Goal: Task Accomplishment & Management: Use online tool/utility

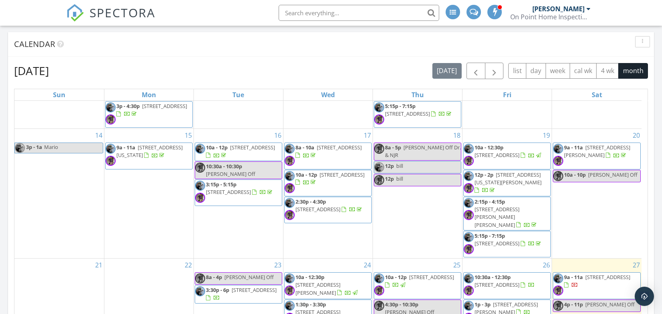
scroll to position [482, 0]
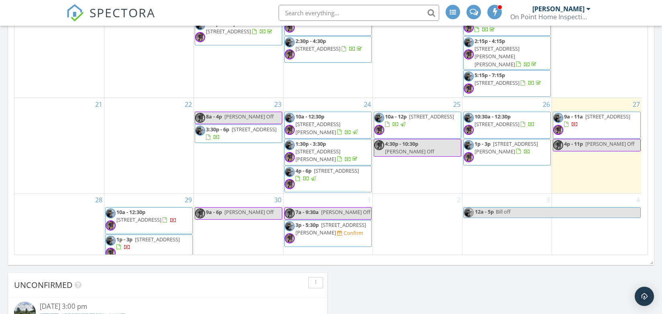
click at [318, 148] on span "43 Pine Valley Rd, Jackson Township 08527" at bounding box center [318, 155] width 45 height 15
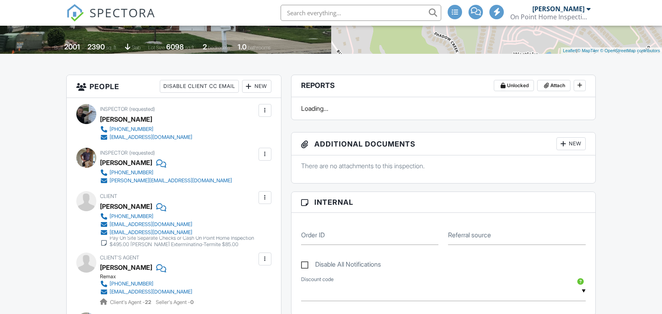
scroll to position [40, 0]
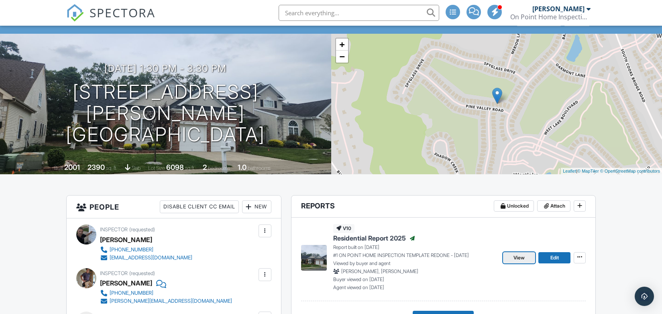
click at [517, 257] on span "View" at bounding box center [519, 258] width 11 height 8
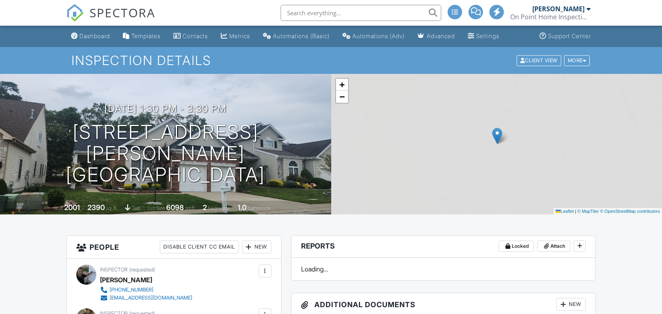
drag, startPoint x: 96, startPoint y: 33, endPoint x: 97, endPoint y: 40, distance: 6.9
click at [96, 33] on div "Dashboard" at bounding box center [95, 36] width 31 height 7
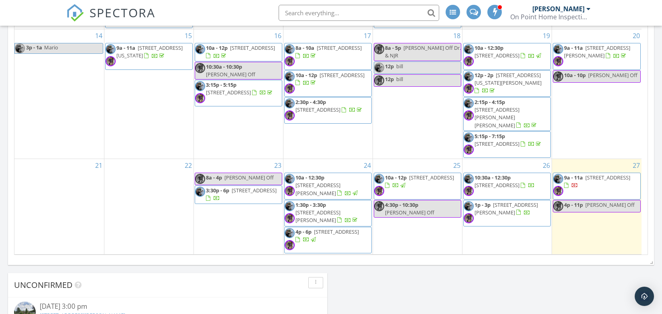
scroll to position [149, 0]
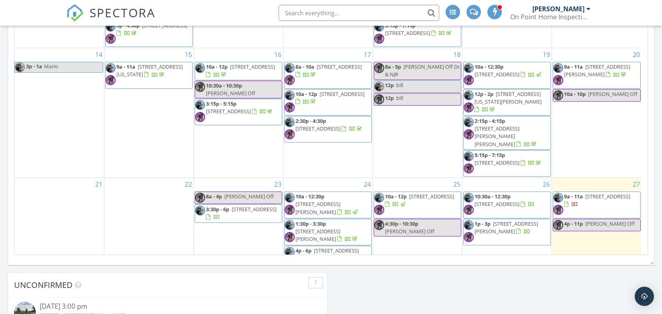
click at [501, 67] on span "10a - 12:30p" at bounding box center [489, 66] width 29 height 7
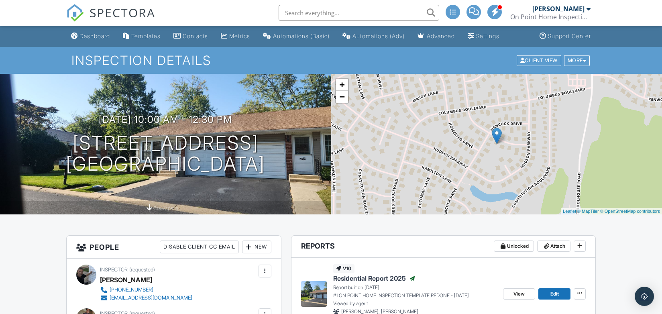
click at [150, 35] on div "Templates" at bounding box center [145, 36] width 29 height 7
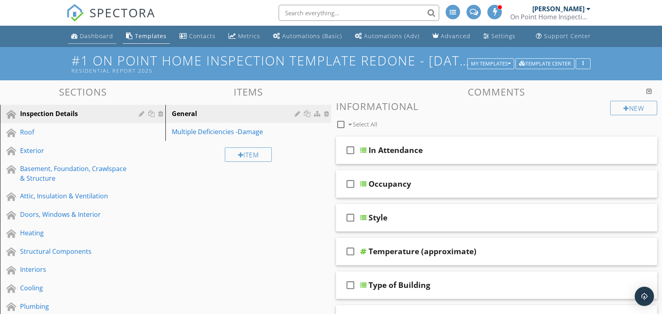
click at [88, 37] on div "Dashboard" at bounding box center [96, 36] width 33 height 8
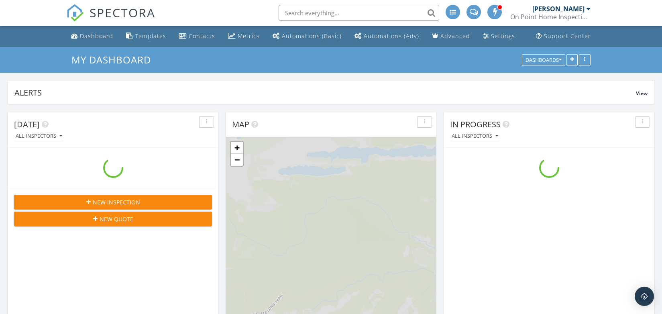
scroll to position [1004, 675]
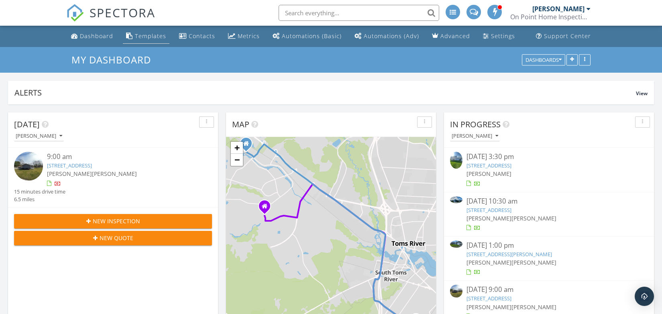
click at [145, 37] on div "Templates" at bounding box center [150, 36] width 31 height 8
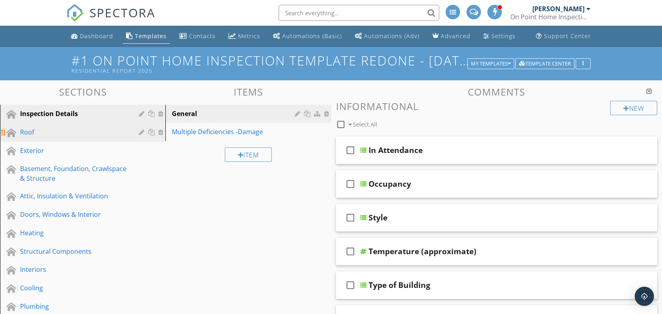
click at [31, 131] on div "Roof" at bounding box center [73, 132] width 107 height 10
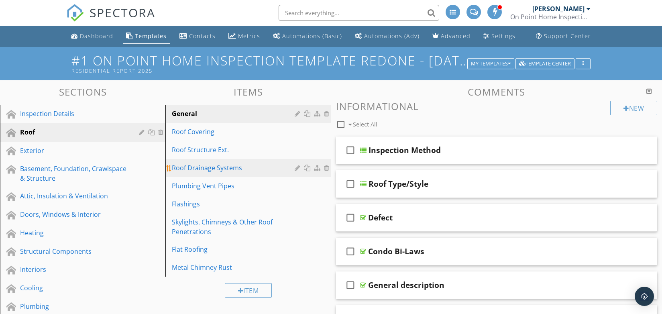
click at [202, 166] on div "Roof Drainage Systems" at bounding box center [234, 168] width 125 height 10
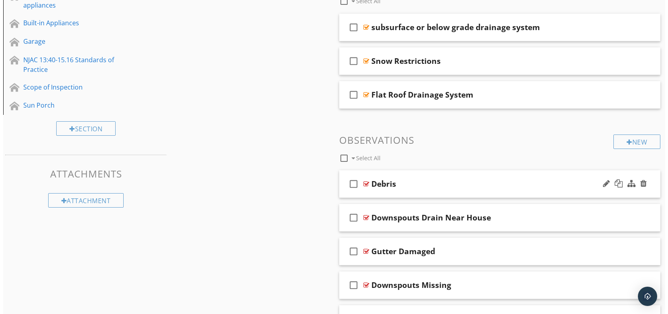
scroll to position [361, 0]
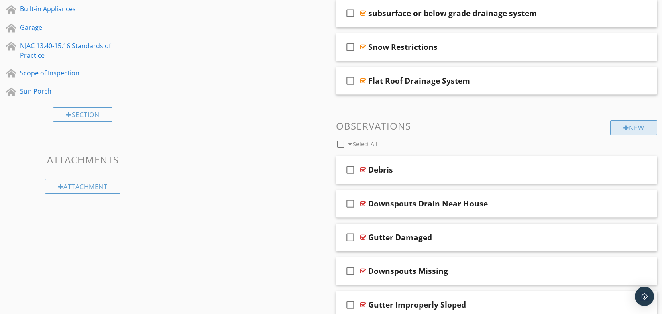
click at [632, 124] on div "New" at bounding box center [633, 127] width 47 height 14
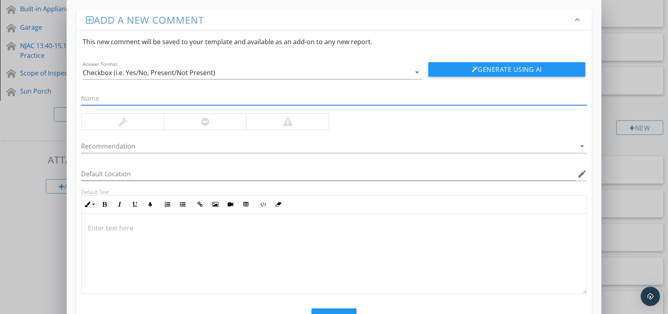
click at [98, 92] on input "text" at bounding box center [334, 98] width 506 height 13
type input "gutter has granulars in it"
click button "Generate Using AI" at bounding box center [507, 69] width 157 height 14
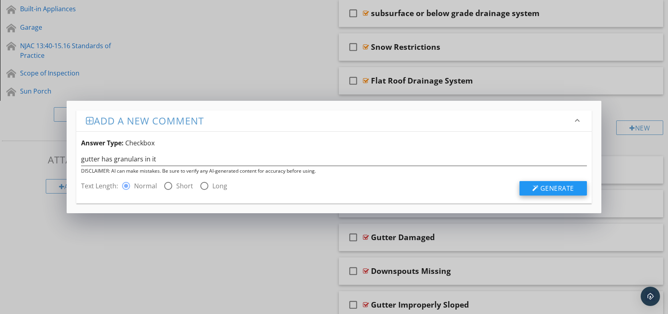
click at [558, 189] on span "Generate" at bounding box center [558, 188] width 34 height 9
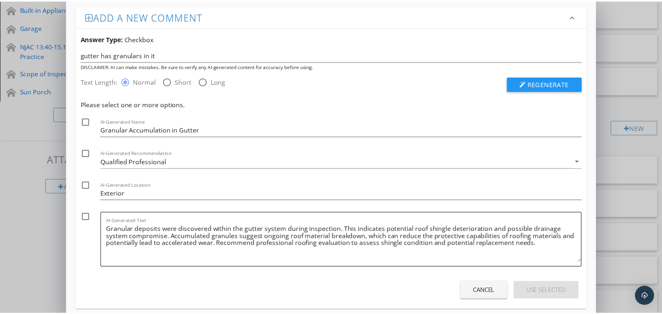
scroll to position [0, 0]
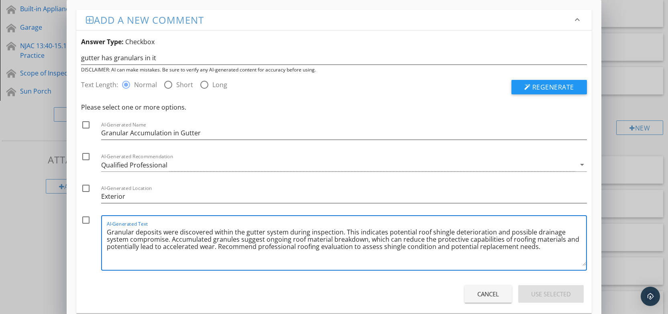
drag, startPoint x: 285, startPoint y: 230, endPoint x: 106, endPoint y: 234, distance: 178.4
click at [100, 233] on div "check_box_outline_blank AI-Generated Text Granular deposits were discovered wit…" at bounding box center [334, 244] width 506 height 59
drag, startPoint x: 200, startPoint y: 133, endPoint x: 87, endPoint y: 134, distance: 112.5
click at [87, 134] on div "check_box_outline_blank AI-Generated Name Granular Accumulation in Gutter" at bounding box center [334, 132] width 506 height 24
drag, startPoint x: 148, startPoint y: 240, endPoint x: 214, endPoint y: 245, distance: 66.9
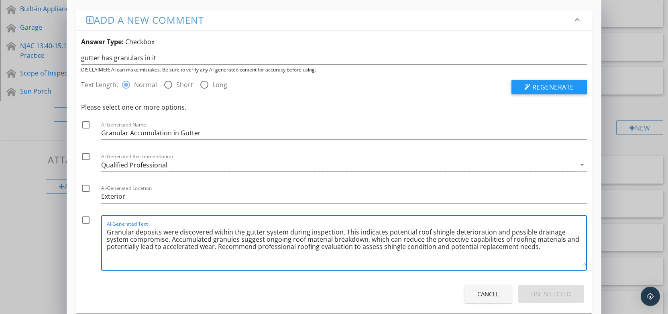
click at [214, 245] on textarea "Granular deposits were discovered within the gutter system during inspection. T…" at bounding box center [346, 246] width 479 height 40
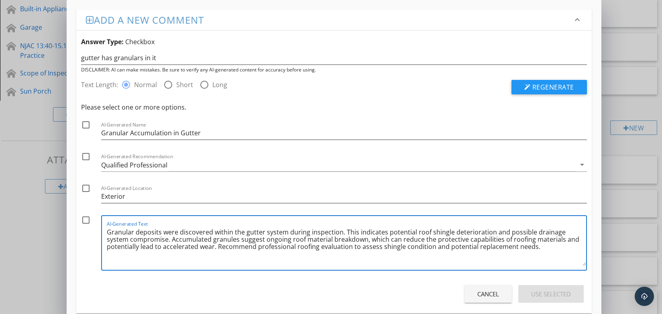
click at [625, 146] on div "Add a new comment keyboard_arrow_down Answer Type: Checkbox gutter has granular…" at bounding box center [331, 164] width 662 height 328
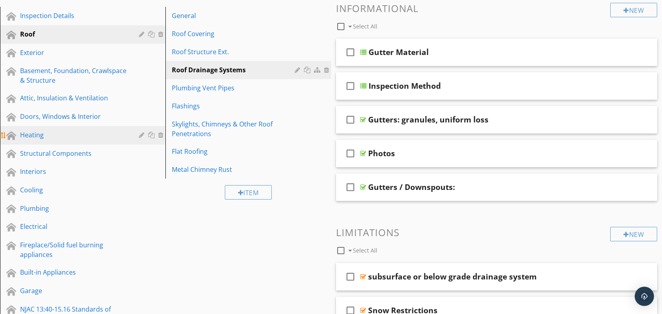
scroll to position [80, 0]
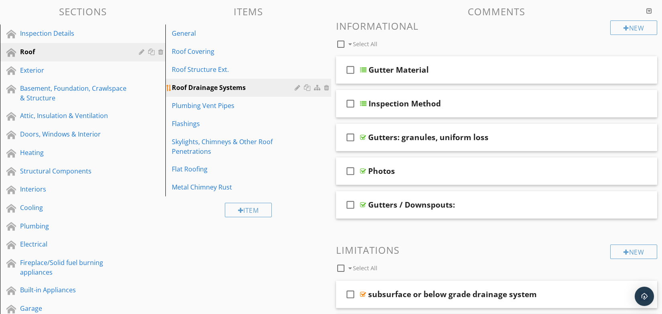
click at [194, 85] on div "Roof Drainage Systems" at bounding box center [234, 88] width 125 height 10
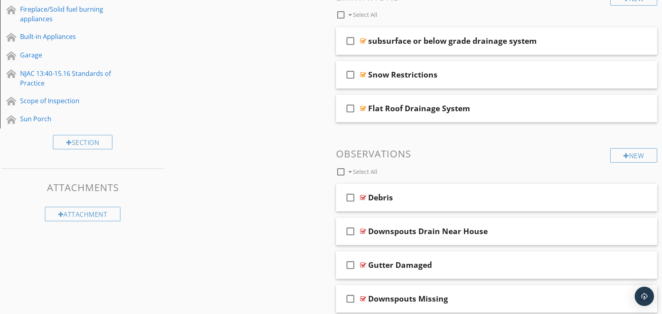
scroll to position [361, 0]
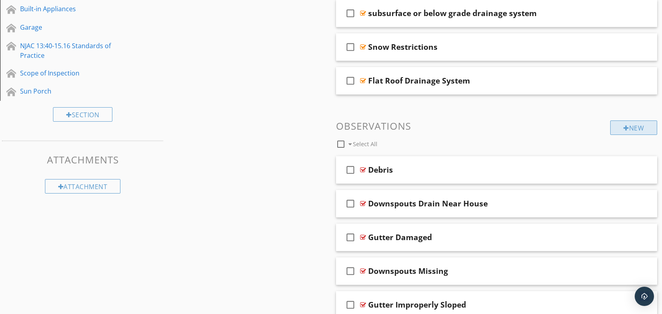
click at [636, 125] on div "New" at bounding box center [633, 127] width 47 height 14
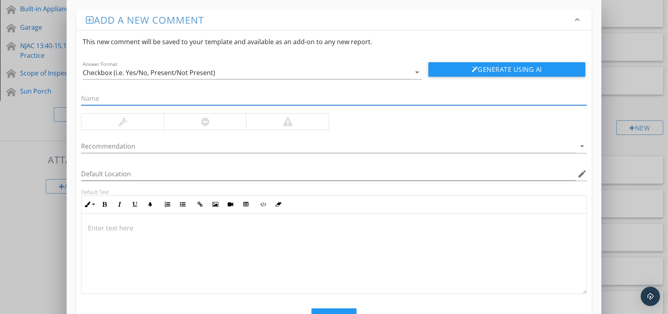
click at [93, 98] on input "text" at bounding box center [334, 98] width 506 height 13
type input "gap between gutter and fascia"
click at [492, 73] on button "Generate Using AI" at bounding box center [507, 69] width 157 height 14
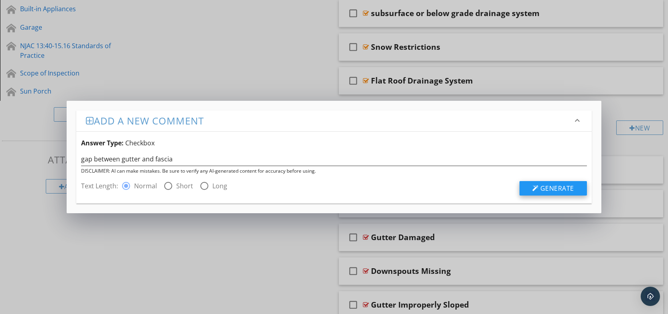
click at [538, 188] on div at bounding box center [536, 188] width 6 height 6
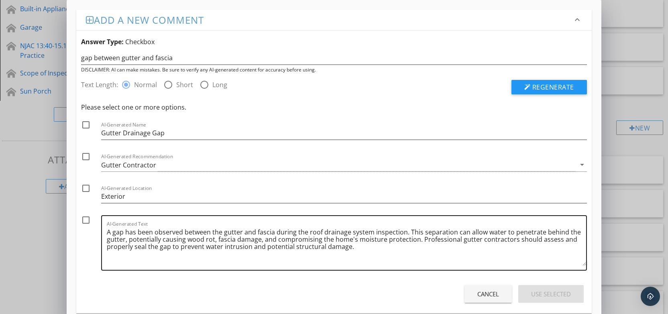
drag, startPoint x: 105, startPoint y: 232, endPoint x: 281, endPoint y: 246, distance: 176.4
click at [279, 246] on div "AI-Generated Text A gap has been observed between the gutter and fascia during …" at bounding box center [344, 242] width 486 height 55
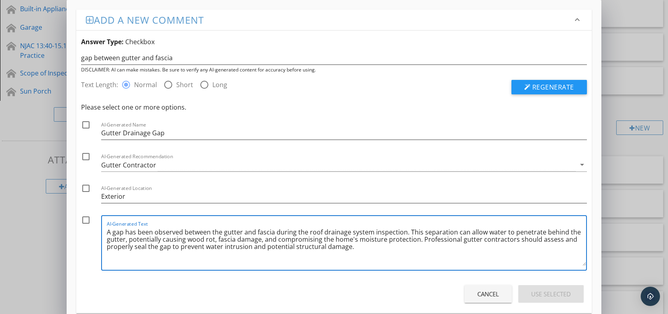
drag, startPoint x: 272, startPoint y: 232, endPoint x: 106, endPoint y: 237, distance: 166.7
click at [106, 237] on div "AI-Generated Text A gap has been observed between the gutter and fascia during …" at bounding box center [344, 242] width 486 height 55
click at [117, 233] on textarea "A gap has been observed between the gutter and fascia during the roof drainage …" at bounding box center [346, 246] width 479 height 40
drag, startPoint x: 109, startPoint y: 231, endPoint x: 131, endPoint y: 233, distance: 21.3
click at [135, 233] on textarea "A gap has been observed between the gutter and fascia during the roof drainage …" at bounding box center [346, 246] width 479 height 40
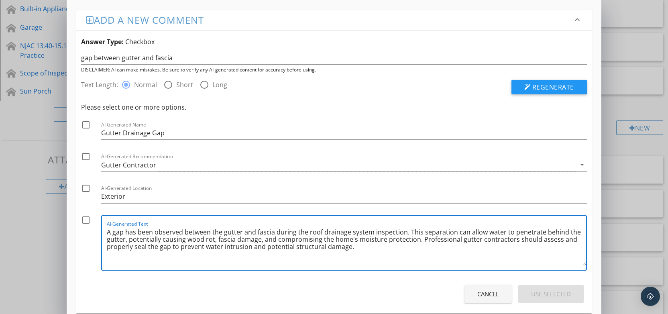
drag, startPoint x: 108, startPoint y: 232, endPoint x: 275, endPoint y: 230, distance: 167.5
click at [275, 230] on textarea "A gap has been observed between the gutter and fascia during the roof drainage …" at bounding box center [346, 246] width 479 height 40
drag, startPoint x: 418, startPoint y: 239, endPoint x: 171, endPoint y: 267, distance: 248.6
click at [171, 267] on div "AI-Generated Text A gap has been observed between the gutter and fascia during …" at bounding box center [346, 243] width 479 height 54
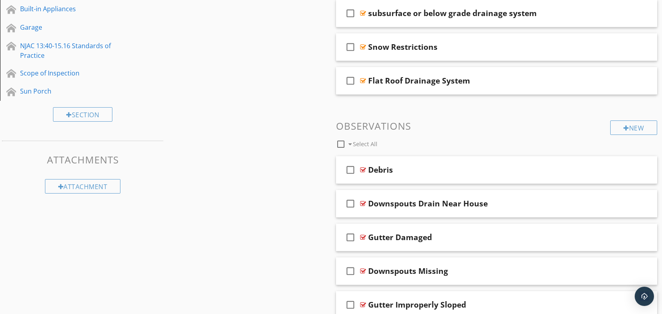
click at [617, 9] on div at bounding box center [331, 157] width 662 height 314
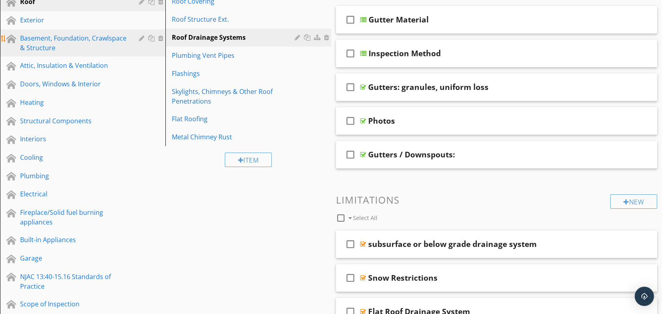
scroll to position [80, 0]
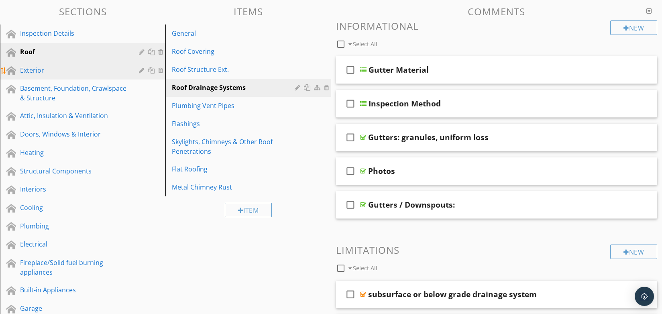
click at [37, 65] on div "Exterior" at bounding box center [73, 70] width 107 height 10
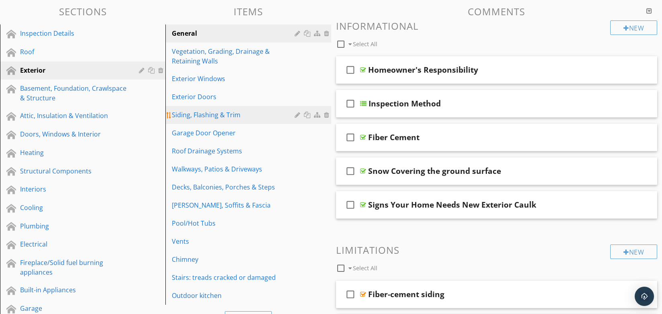
click at [204, 114] on div "Siding, Flashing & Trim" at bounding box center [234, 115] width 125 height 10
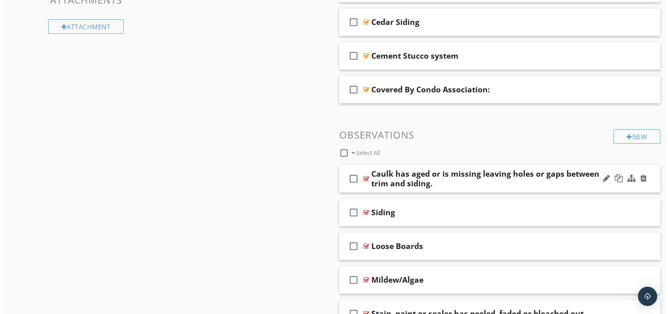
scroll to position [522, 0]
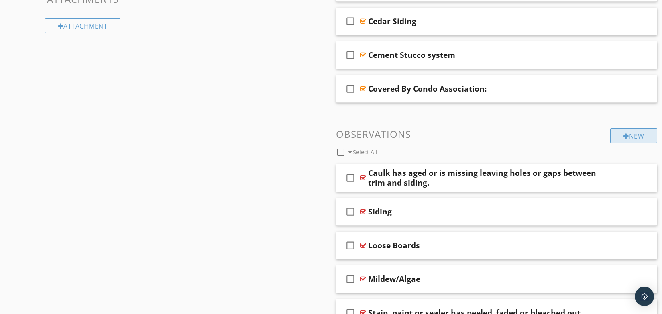
click at [624, 137] on div at bounding box center [627, 136] width 6 height 6
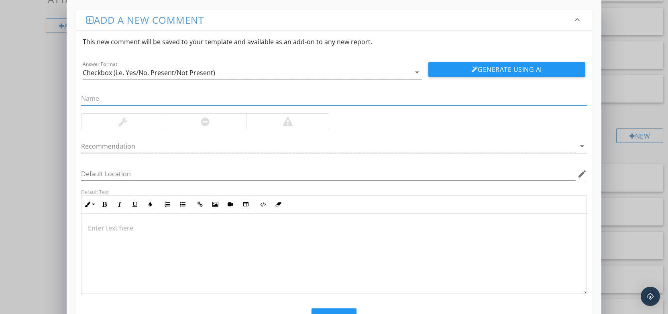
click at [92, 101] on input "text" at bounding box center [334, 98] width 506 height 13
type input "brick has a vertical and horiztsl crack on"
click at [507, 66] on button "Generate Using AI" at bounding box center [507, 69] width 157 height 14
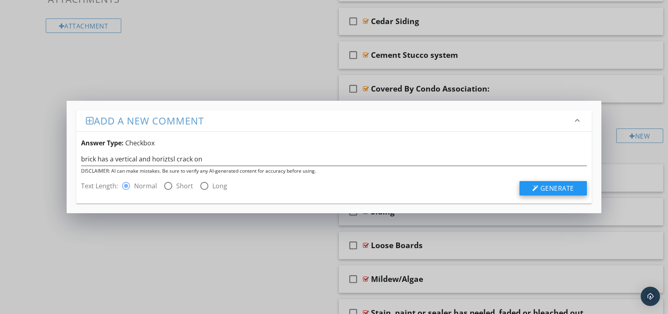
click at [537, 190] on div at bounding box center [536, 188] width 6 height 6
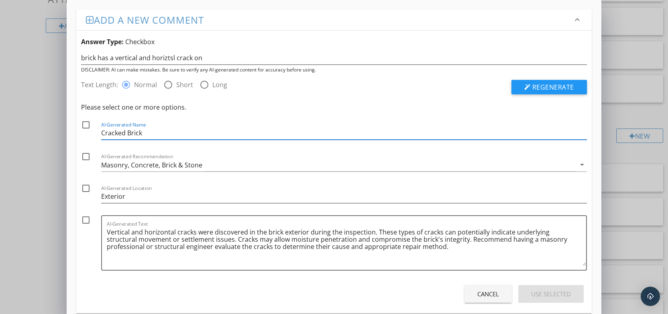
drag, startPoint x: 146, startPoint y: 134, endPoint x: 102, endPoint y: 133, distance: 44.2
click at [94, 133] on div "check_box_outline_blank AI-Generated Name Cracked Brick" at bounding box center [334, 132] width 506 height 24
drag, startPoint x: 107, startPoint y: 231, endPoint x: 306, endPoint y: 231, distance: 199.6
click at [306, 231] on textarea "Vertical and horizontal cracks were discovered in the brick exterior during the…" at bounding box center [346, 246] width 479 height 40
drag, startPoint x: 374, startPoint y: 229, endPoint x: 204, endPoint y: 240, distance: 170.3
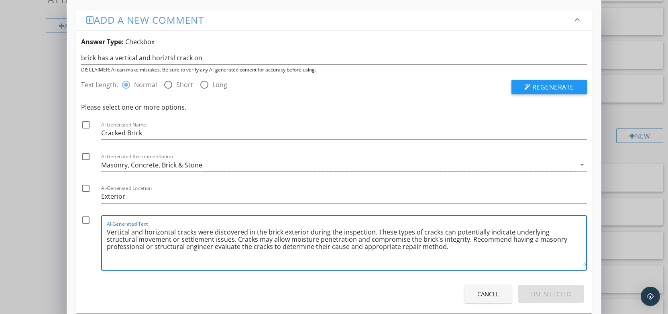
click at [204, 240] on textarea "Vertical and horizontal cracks were discovered in the brick exterior during the…" at bounding box center [346, 246] width 479 height 40
click at [440, 259] on textarea "Vertical and horizontal cracks were discovered in the brick exterior during the…" at bounding box center [346, 246] width 479 height 40
drag, startPoint x: 376, startPoint y: 231, endPoint x: 403, endPoint y: 251, distance: 34.5
click at [403, 251] on textarea "Vertical and horizontal cracks were discovered in the brick exterior during the…" at bounding box center [346, 246] width 479 height 40
